Goal: Contribute content: Contribute content

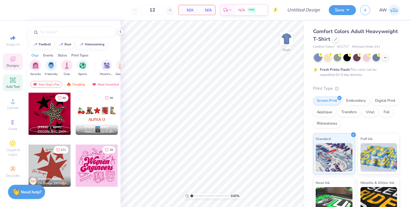
click at [12, 84] on div "Add Text" at bounding box center [13, 82] width 20 height 17
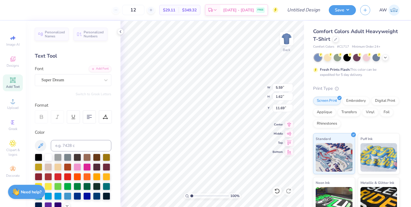
type input "5.56"
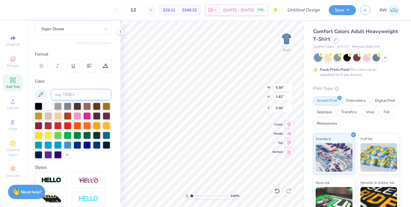
scroll to position [61, 0]
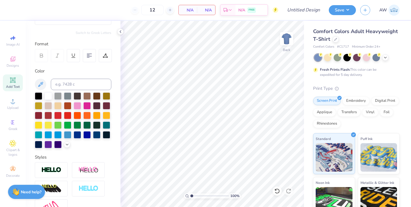
click at [3, 109] on div "Image AI Designs Add Text Upload Greek Clipart & logos Decorate" at bounding box center [13, 106] width 20 height 148
click at [13, 108] on span "Upload" at bounding box center [12, 107] width 11 height 5
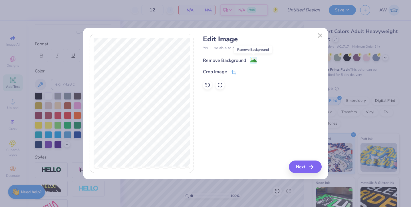
click at [252, 58] on image at bounding box center [253, 61] width 6 height 6
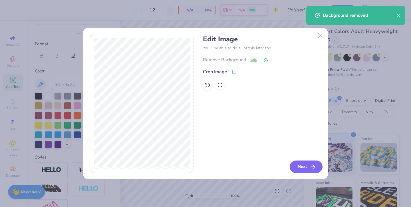
click at [306, 169] on button "Next" at bounding box center [305, 167] width 33 height 13
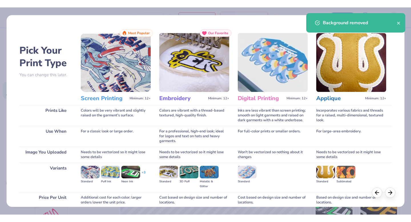
scroll to position [49, 0]
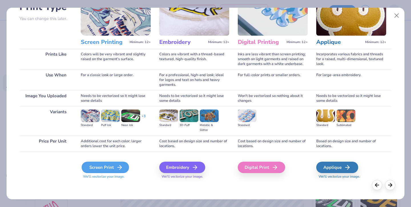
click at [104, 168] on div "Screen Print" at bounding box center [105, 167] width 47 height 11
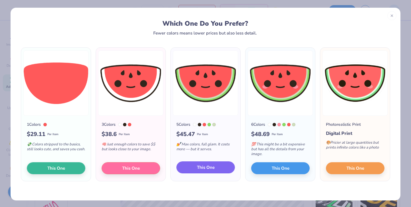
click at [204, 165] on span "This One" at bounding box center [206, 167] width 18 height 7
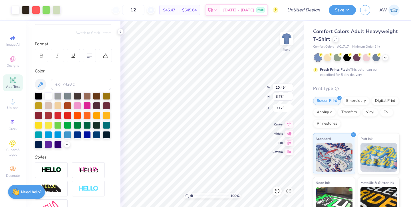
type input "3.00"
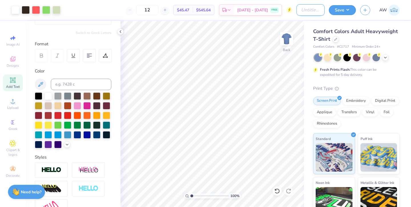
click at [310, 10] on input "Design Title" at bounding box center [310, 9] width 28 height 11
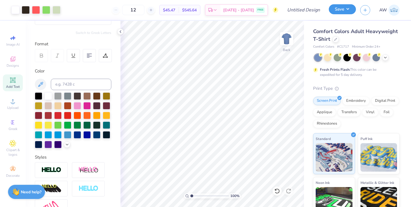
click at [340, 6] on button "Save" at bounding box center [341, 9] width 27 height 10
